Goal: Transaction & Acquisition: Purchase product/service

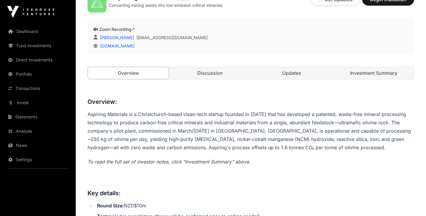
scroll to position [157, 0]
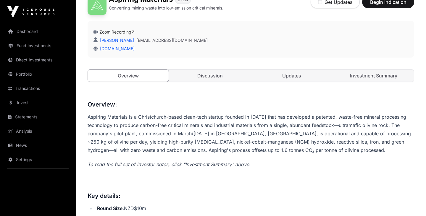
click at [203, 77] on link "Discussion" at bounding box center [210, 76] width 81 height 12
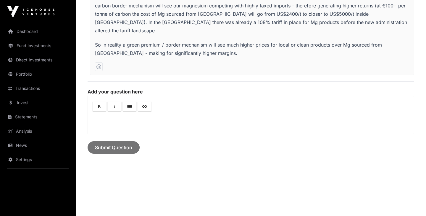
scroll to position [371, 0]
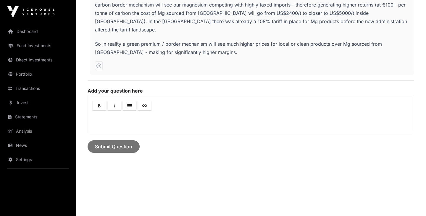
click at [137, 116] on p at bounding box center [251, 119] width 316 height 7
click at [120, 143] on span "Submit Question" at bounding box center [113, 146] width 37 height 7
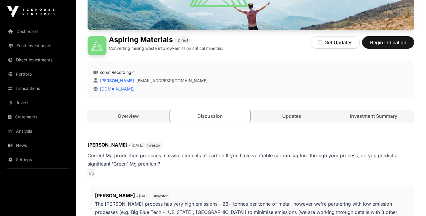
scroll to position [140, 0]
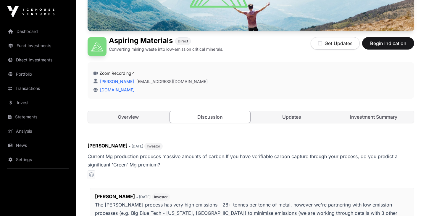
click at [290, 118] on link "Updates" at bounding box center [292, 117] width 81 height 12
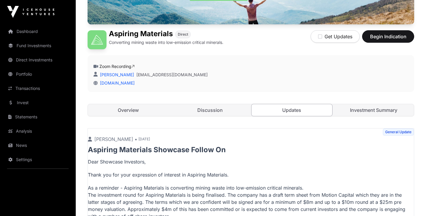
scroll to position [126, 0]
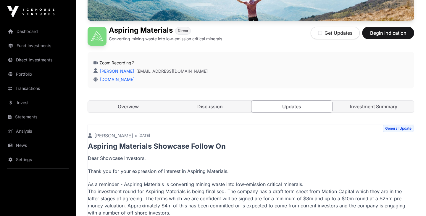
click at [352, 107] on link "Investment Summary" at bounding box center [374, 106] width 81 height 12
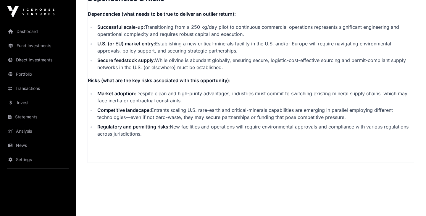
scroll to position [1264, 0]
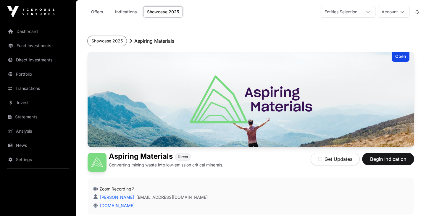
click at [114, 40] on button "Showcase 2025" at bounding box center [107, 41] width 39 height 10
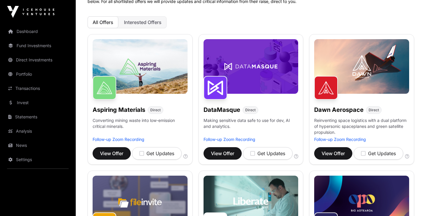
scroll to position [62, 0]
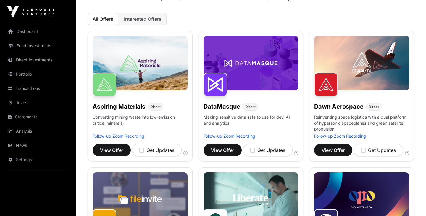
click at [334, 110] on div "[PERSON_NAME] Aerospace Direct Reinventing space logistics with a dual platform…" at bounding box center [361, 96] width 105 height 130
click at [331, 151] on span "View Offer" at bounding box center [333, 149] width 23 height 7
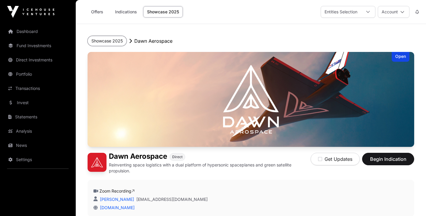
click at [113, 43] on button "Showcase 2025" at bounding box center [107, 41] width 39 height 10
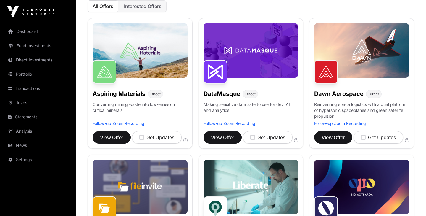
scroll to position [76, 0]
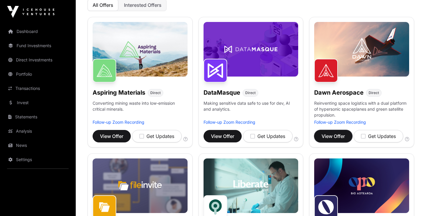
click at [332, 134] on span "View Offer" at bounding box center [333, 135] width 23 height 7
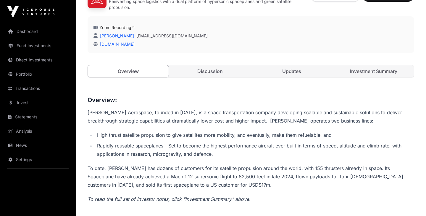
scroll to position [160, 0]
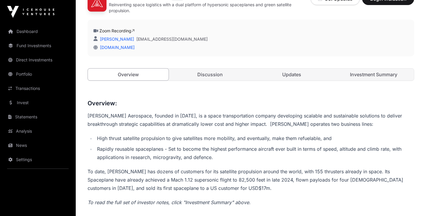
click at [212, 74] on link "Discussion" at bounding box center [210, 74] width 81 height 12
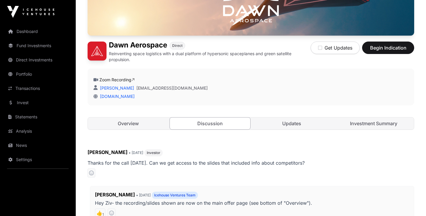
scroll to position [114, 0]
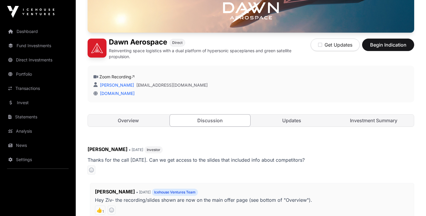
click at [359, 119] on link "Investment Summary" at bounding box center [374, 120] width 81 height 12
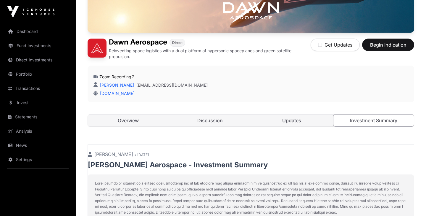
click at [285, 119] on link "Updates" at bounding box center [292, 120] width 81 height 12
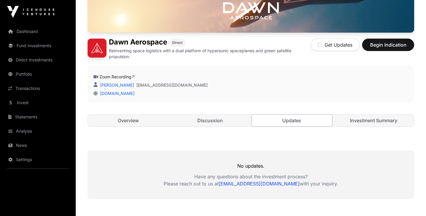
scroll to position [116, 0]
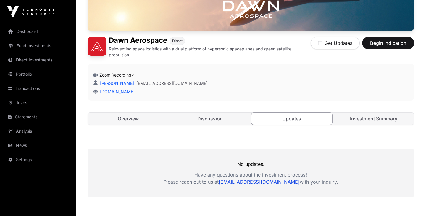
click at [356, 118] on link "Investment Summary" at bounding box center [374, 119] width 81 height 12
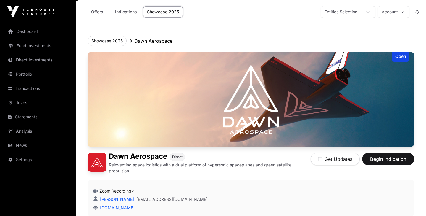
click at [121, 12] on link "Indications" at bounding box center [126, 11] width 30 height 11
click at [381, 158] on span "Begin Indication" at bounding box center [388, 158] width 37 height 7
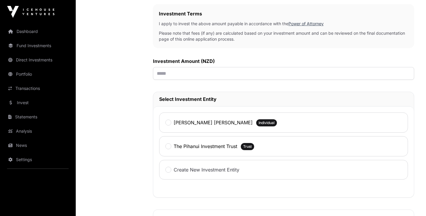
scroll to position [186, 0]
click at [160, 72] on input "text" at bounding box center [283, 73] width 261 height 13
type input "******"
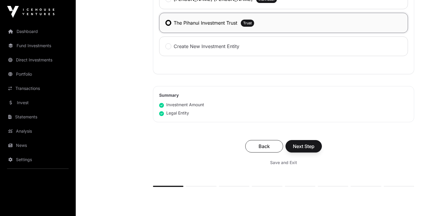
scroll to position [311, 0]
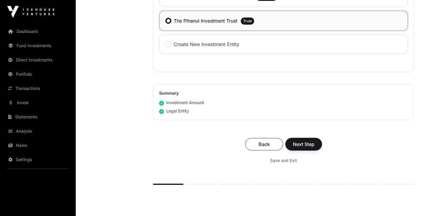
click at [307, 144] on span "Next Step" at bounding box center [304, 143] width 22 height 7
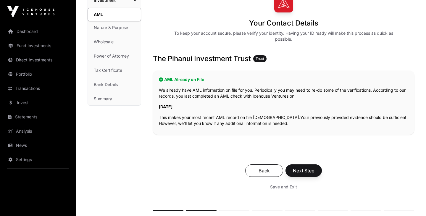
scroll to position [58, 0]
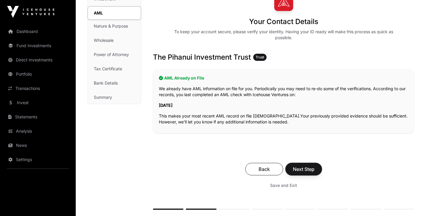
click at [296, 167] on span "Next Step" at bounding box center [304, 168] width 22 height 7
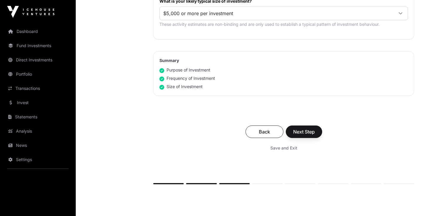
scroll to position [369, 0]
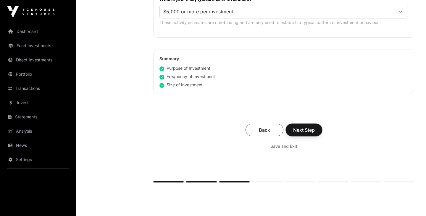
click at [305, 128] on span "Next Step" at bounding box center [304, 129] width 22 height 7
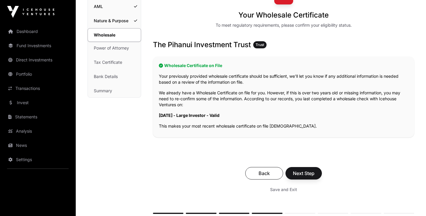
scroll to position [68, 0]
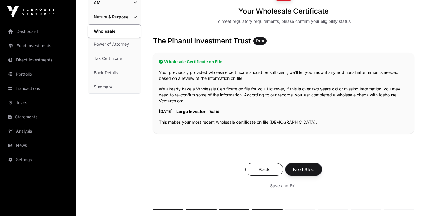
click at [301, 169] on span "Next Step" at bounding box center [304, 168] width 22 height 7
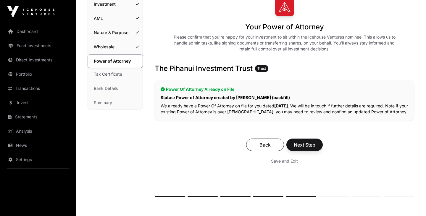
scroll to position [53, 0]
click at [302, 145] on span "Next Step" at bounding box center [305, 144] width 22 height 7
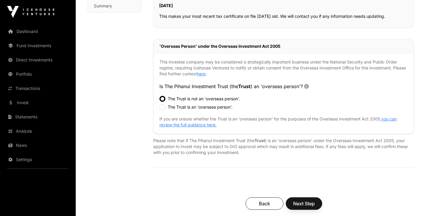
scroll to position [158, 0]
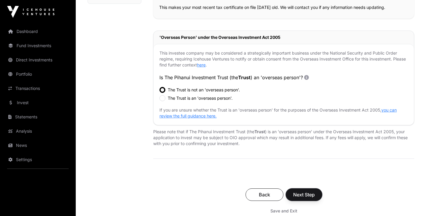
click at [301, 193] on span "Next Step" at bounding box center [304, 194] width 22 height 7
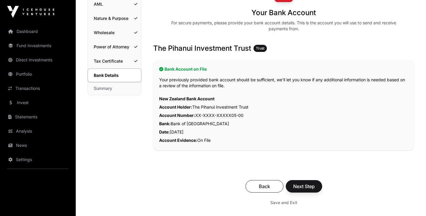
scroll to position [69, 0]
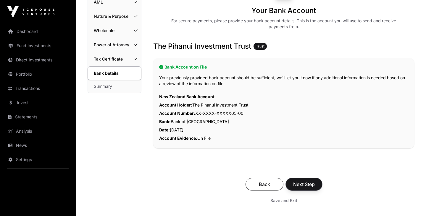
click at [307, 182] on span "Next Step" at bounding box center [304, 183] width 22 height 7
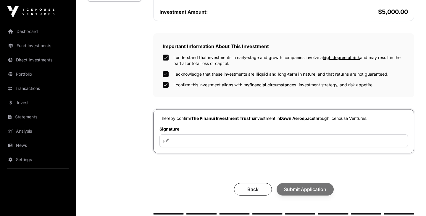
scroll to position [164, 0]
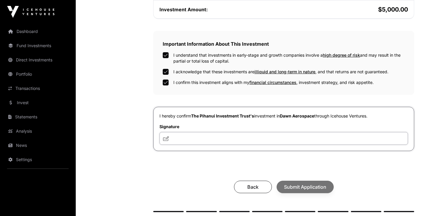
click at [183, 136] on input "text" at bounding box center [284, 138] width 249 height 13
click at [165, 138] on icon at bounding box center [166, 138] width 6 height 5
drag, startPoint x: 171, startPoint y: 139, endPoint x: 184, endPoint y: 140, distance: 13.6
click at [184, 140] on input "text" at bounding box center [284, 138] width 249 height 13
click at [164, 139] on icon at bounding box center [166, 138] width 6 height 5
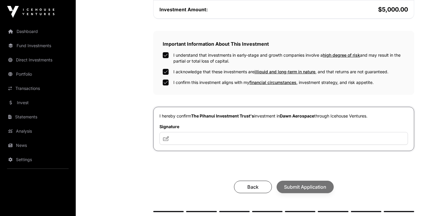
click at [165, 138] on icon at bounding box center [166, 138] width 6 height 5
click at [164, 142] on span at bounding box center [166, 138] width 6 height 7
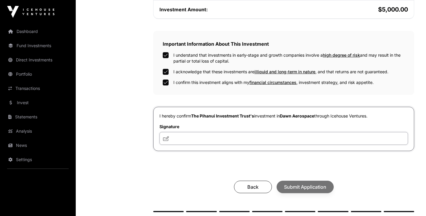
click at [181, 134] on input "text" at bounding box center [284, 138] width 249 height 13
click at [173, 139] on input "text" at bounding box center [284, 138] width 249 height 13
click at [165, 138] on icon at bounding box center [166, 138] width 6 height 5
click at [178, 137] on input "text" at bounding box center [284, 138] width 249 height 13
click at [167, 137] on icon at bounding box center [166, 138] width 6 height 5
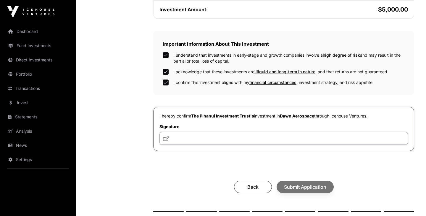
click at [170, 140] on input "text" at bounding box center [284, 138] width 249 height 13
click at [162, 136] on input "text" at bounding box center [284, 138] width 249 height 13
click at [173, 140] on input "text" at bounding box center [284, 138] width 249 height 13
click at [166, 139] on icon at bounding box center [166, 138] width 6 height 5
click at [142, 174] on div "Summary Investment AML Nature & Purpose Wholesale Power of Attorney Tax Certifi…" at bounding box center [251, 60] width 327 height 349
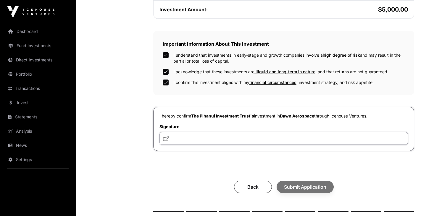
click at [176, 138] on input "text" at bounding box center [284, 138] width 249 height 13
type input "*"
click at [188, 165] on div "**********" at bounding box center [283, 49] width 261 height 326
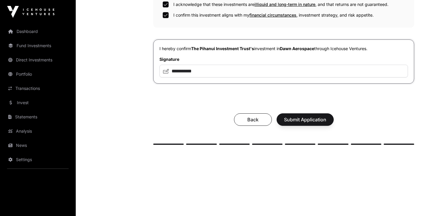
scroll to position [234, 0]
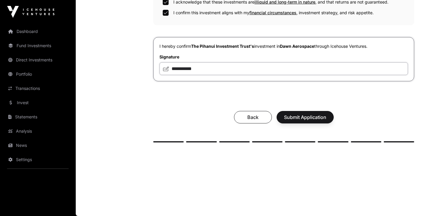
drag, startPoint x: 184, startPoint y: 68, endPoint x: 180, endPoint y: 68, distance: 3.8
click at [180, 68] on input "**********" at bounding box center [284, 68] width 249 height 13
type input "**********"
click at [298, 114] on span "Submit Application" at bounding box center [305, 116] width 42 height 7
